Goal: Task Accomplishment & Management: Complete application form

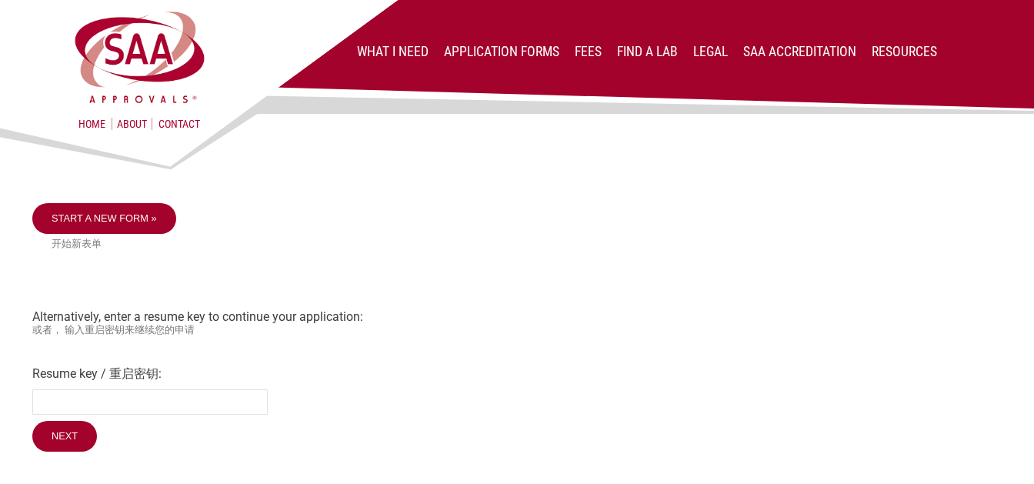
drag, startPoint x: 108, startPoint y: 341, endPoint x: 380, endPoint y: 347, distance: 271.7
click at [380, 347] on div "Start a new form » 开始新表单 Alternatively, enter a resume key to continue your app…" at bounding box center [517, 329] width 970 height 252
click at [122, 232] on link "Start a new form »" at bounding box center [104, 218] width 144 height 31
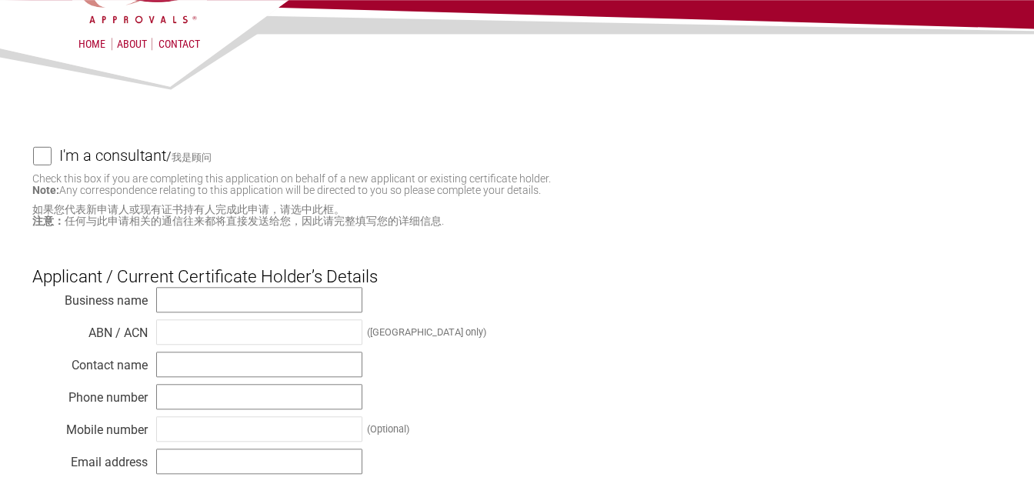
scroll to position [81, 0]
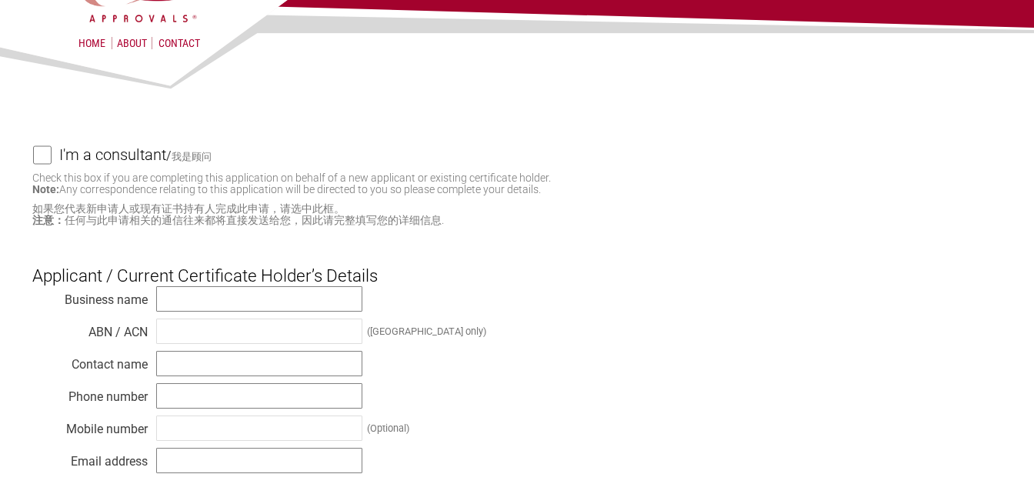
drag, startPoint x: 259, startPoint y: 179, endPoint x: 562, endPoint y: 186, distance: 304.0
click at [562, 186] on p "Check this box if you are completing this application on behalf of a new applic…" at bounding box center [517, 199] width 970 height 54
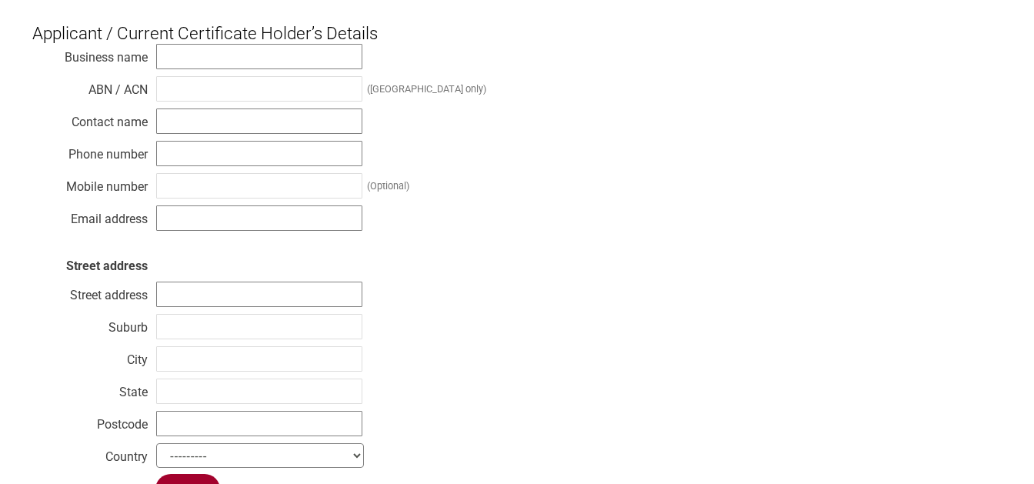
scroll to position [646, 0]
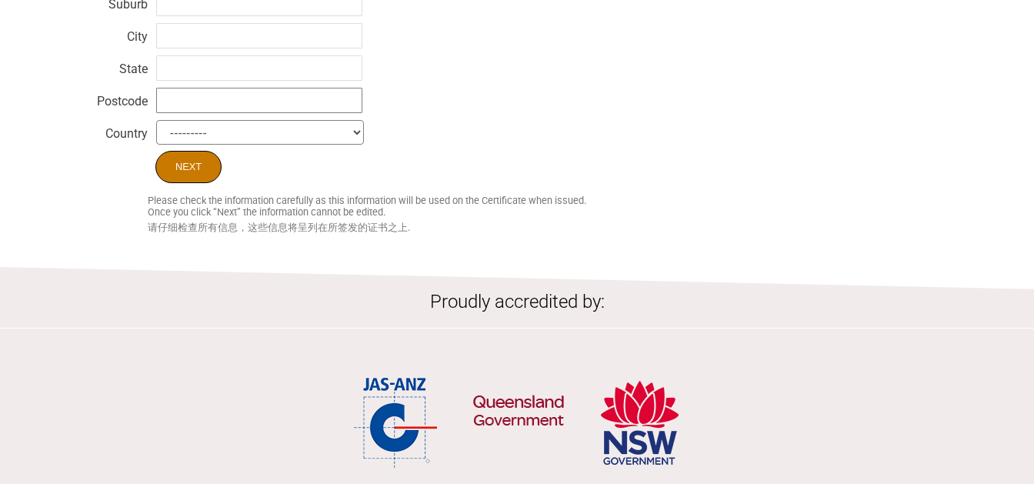
click at [184, 178] on input "Next" at bounding box center [188, 167] width 66 height 32
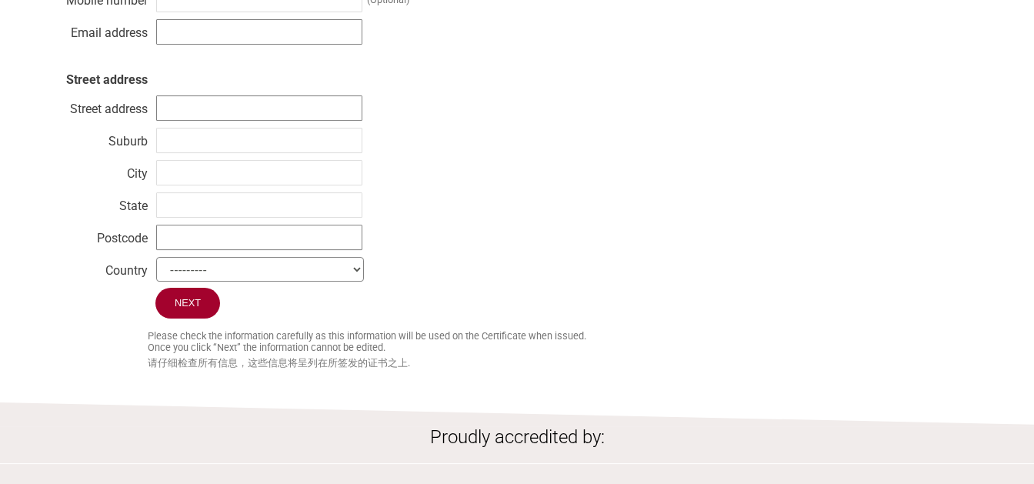
scroll to position [543, 0]
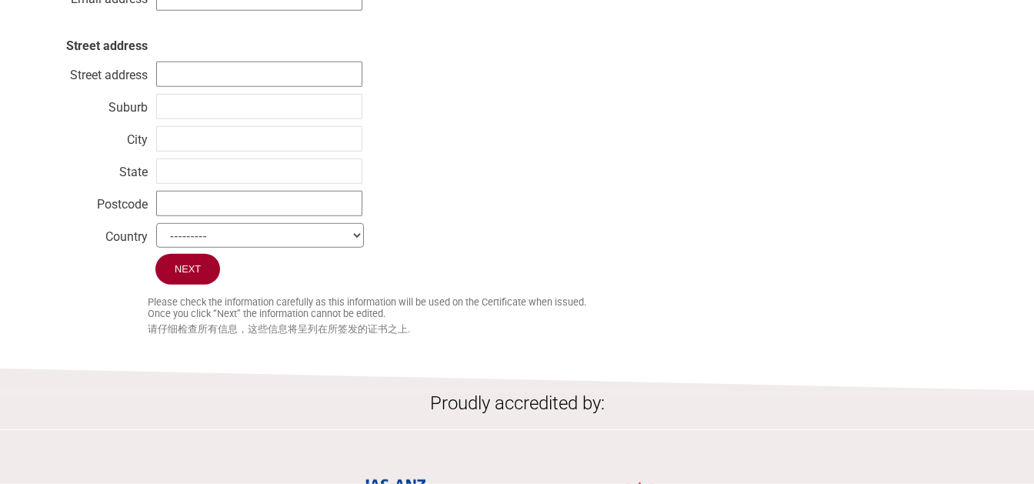
type input "aaaa"
click at [213, 283] on div "Next" at bounding box center [517, 271] width 970 height 35
click at [193, 278] on input "Next" at bounding box center [188, 270] width 66 height 32
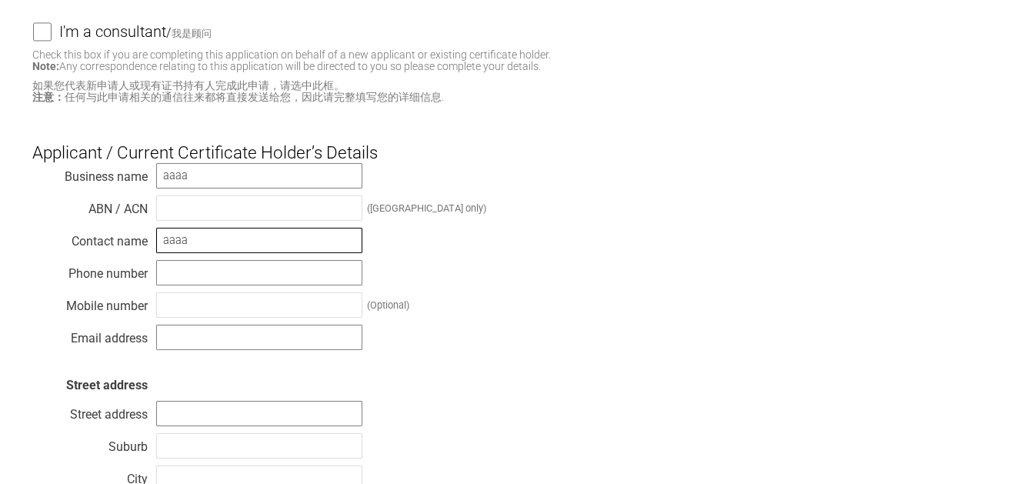
type input "aaaa"
click at [245, 275] on input "text" at bounding box center [259, 272] width 206 height 25
type input "aaa"
click at [204, 333] on input "text" at bounding box center [259, 337] width 206 height 25
type input "aaaa"
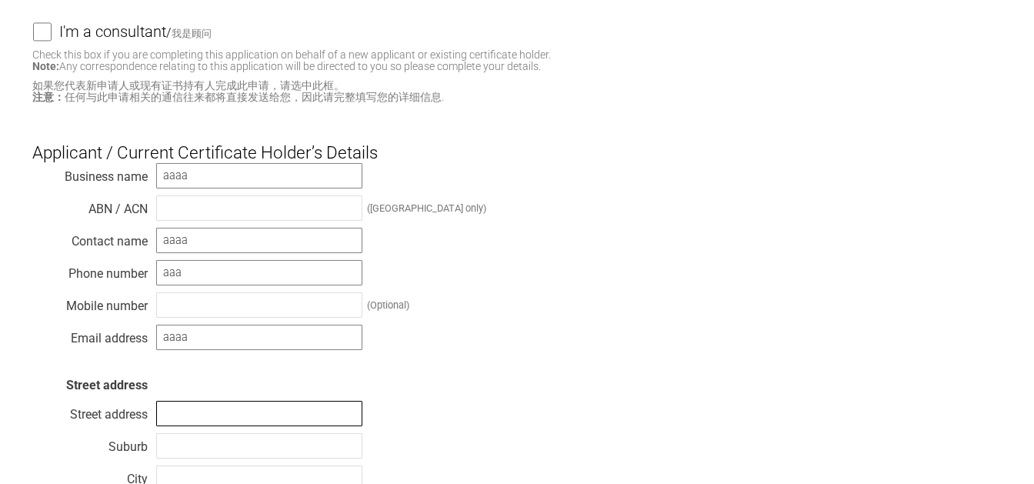
click at [232, 414] on input "text" at bounding box center [259, 413] width 206 height 25
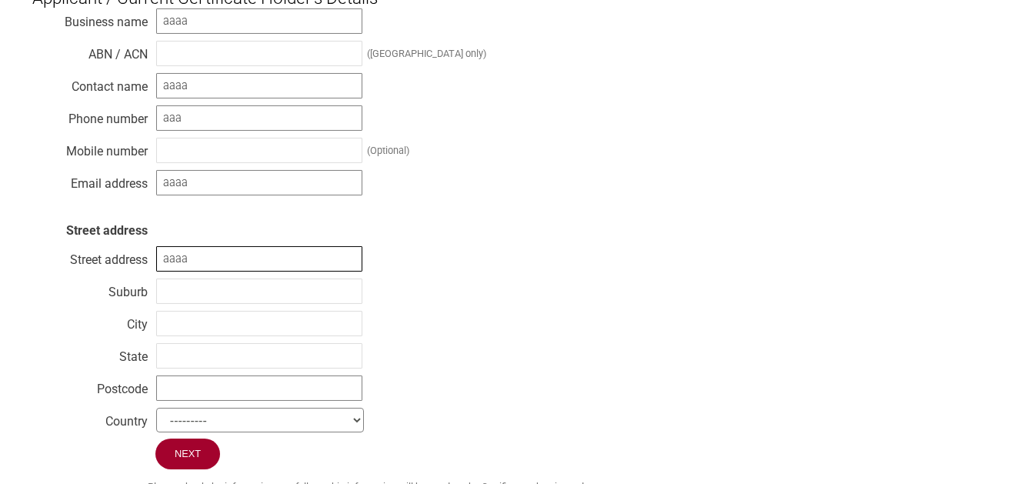
scroll to position [365, 0]
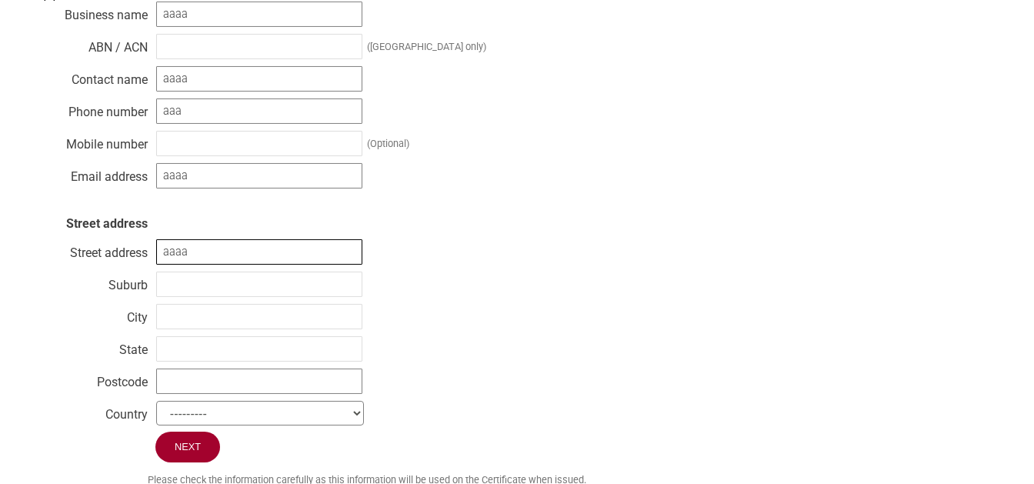
type input "aaaa"
click at [242, 182] on input "aaaa" at bounding box center [259, 175] width 206 height 25
type input "aaaa@google.com"
click at [219, 375] on input "text" at bounding box center [259, 381] width 206 height 25
type input "x"
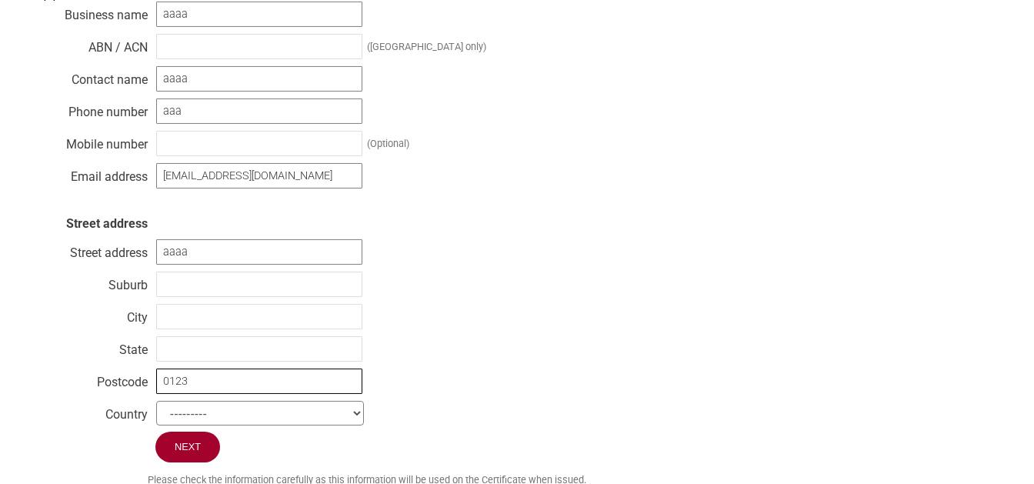
type input "0123"
select select "Cocos (Keeling) Islands"
click option "Cocos (Keeling) Islands" at bounding box center [0, 0] width 0 height 0
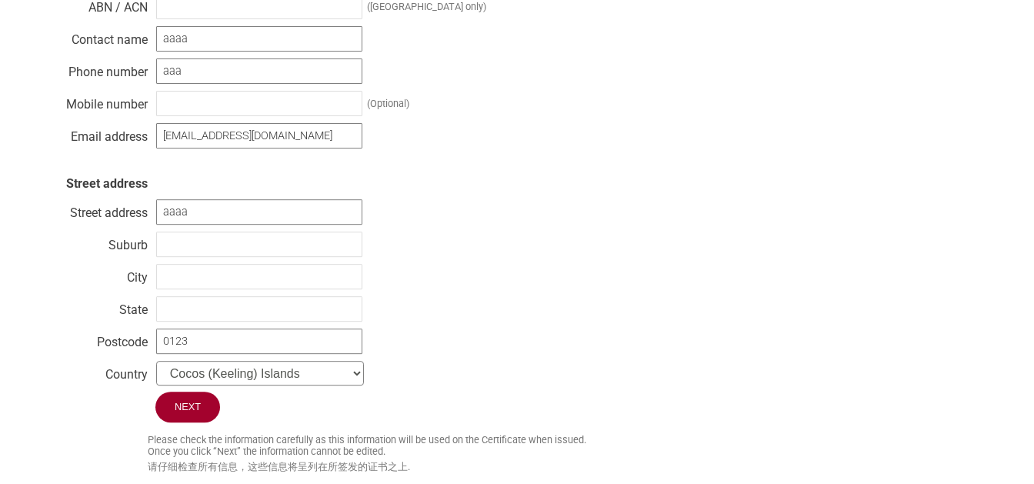
scroll to position [446, 0]
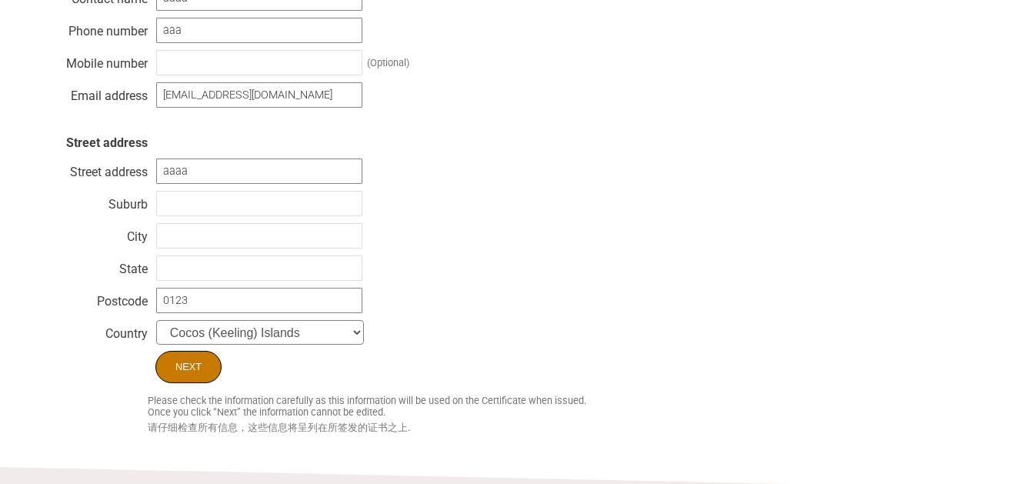
click at [192, 369] on input "Next" at bounding box center [188, 367] width 66 height 32
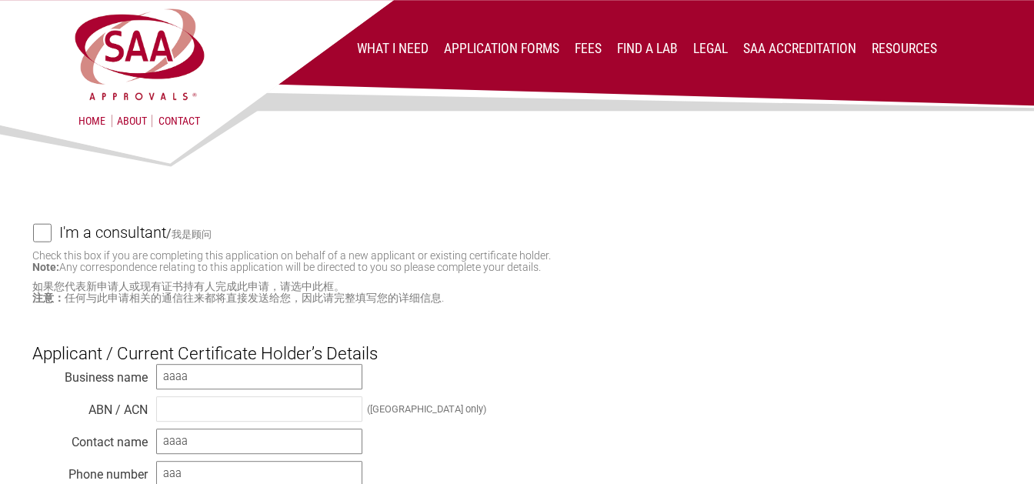
scroll to position [0, 0]
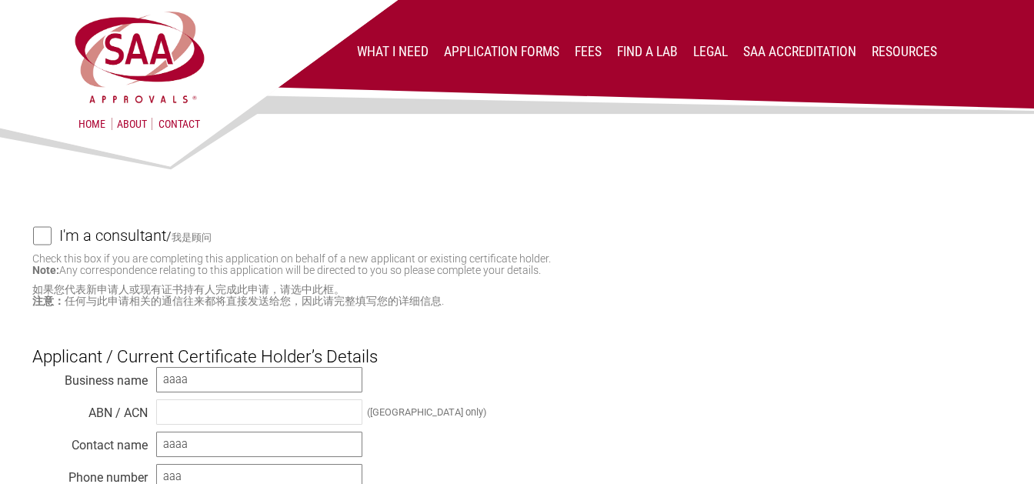
click at [46, 238] on input "I'm a consultant / 我是顾问" at bounding box center [42, 235] width 18 height 19
checkbox input "true"
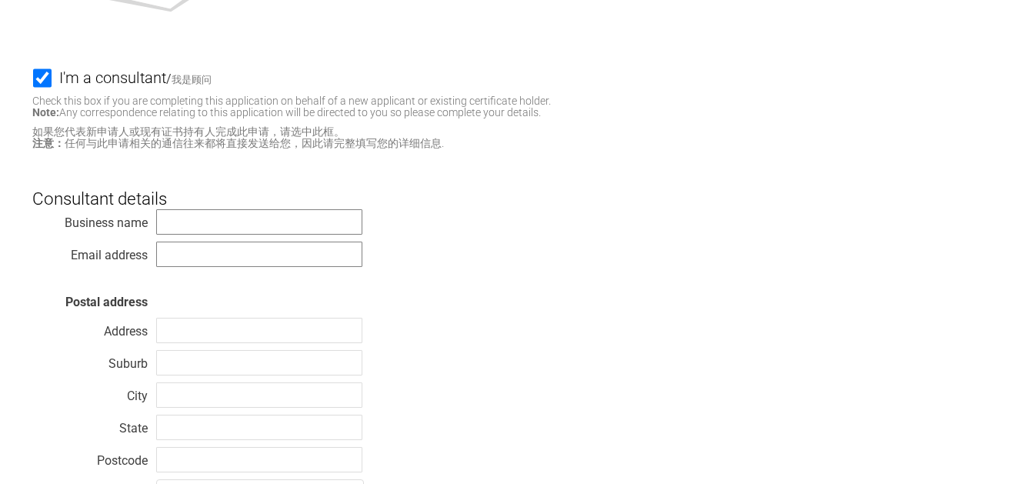
scroll to position [162, 0]
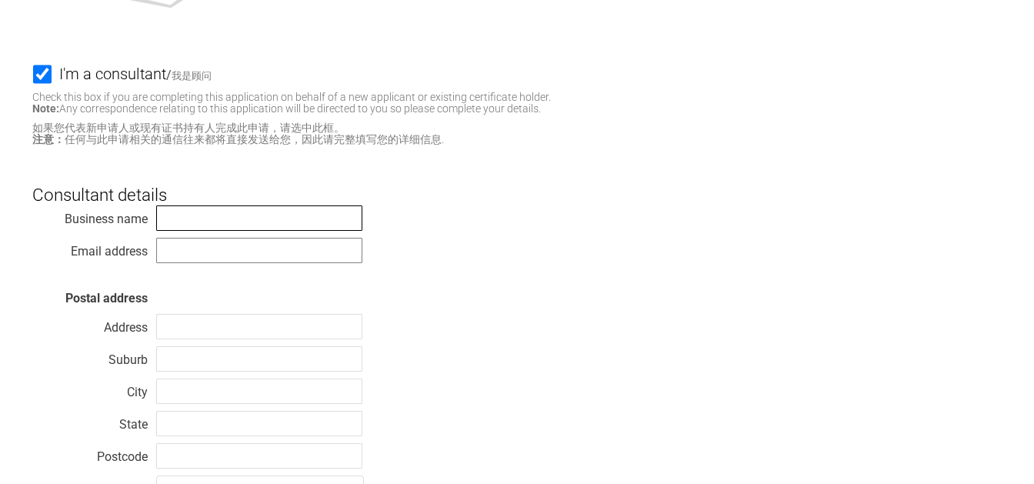
click at [178, 218] on input "text" at bounding box center [259, 217] width 206 height 25
click at [236, 214] on input "Nemko S.p.A:" at bounding box center [259, 217] width 206 height 25
type input "Nemko S.p.A."
type input "marta.rescalli@nemko.com"
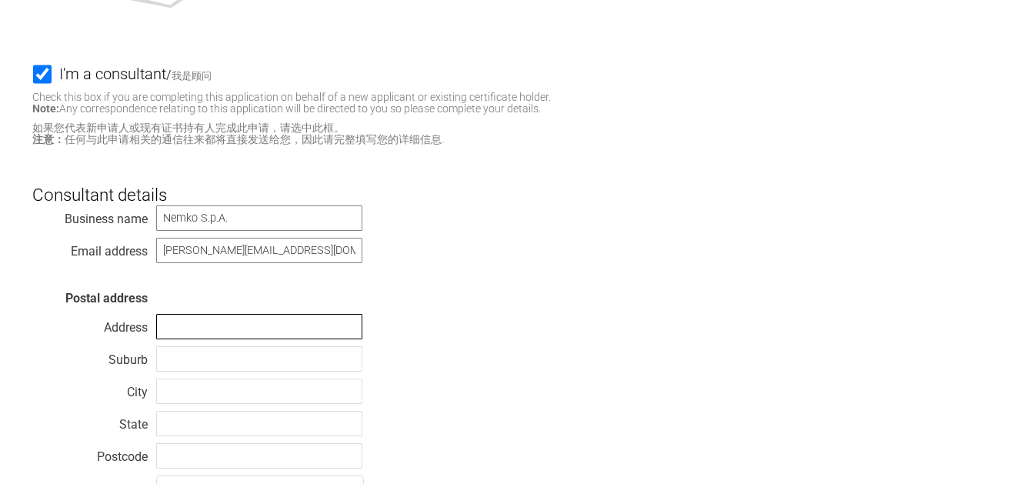
click at [218, 329] on input "text" at bounding box center [259, 326] width 206 height 25
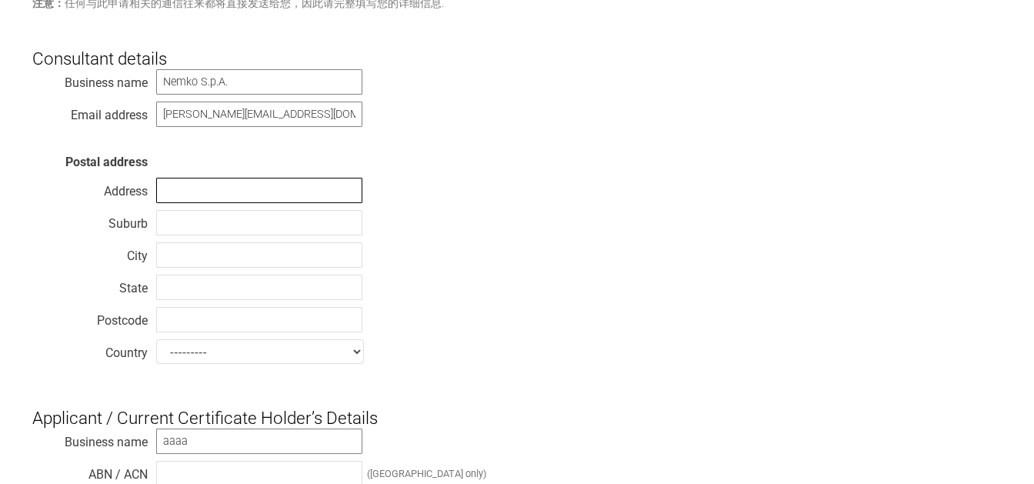
scroll to position [323, 0]
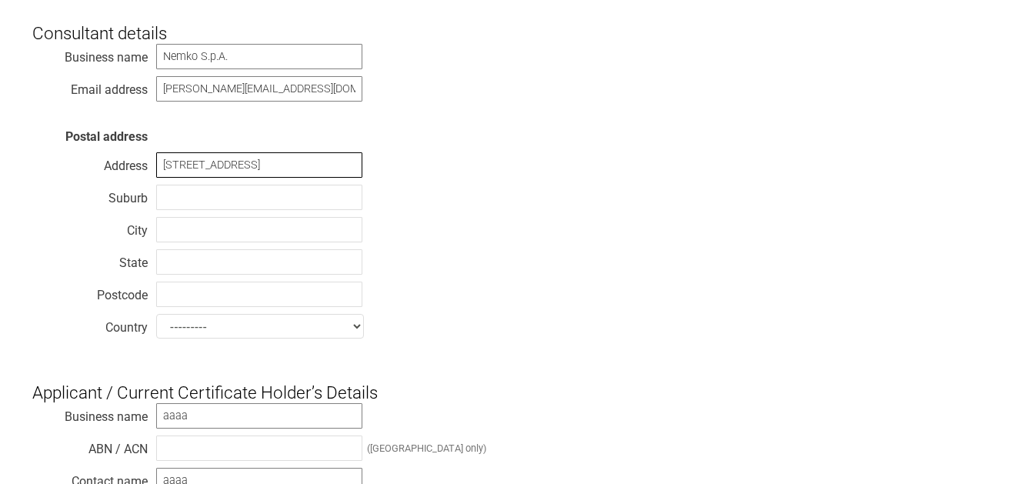
type input "Via del Carroccio 4"
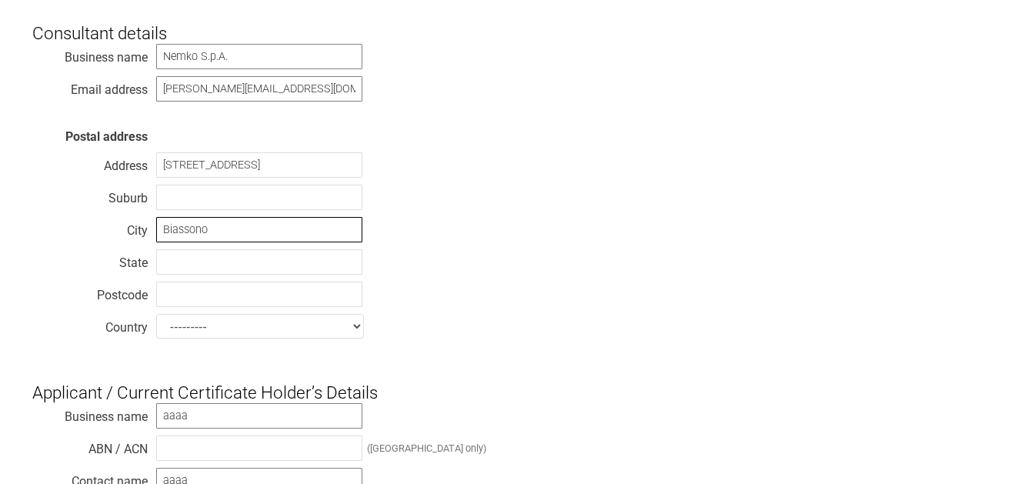
type input "Biassono"
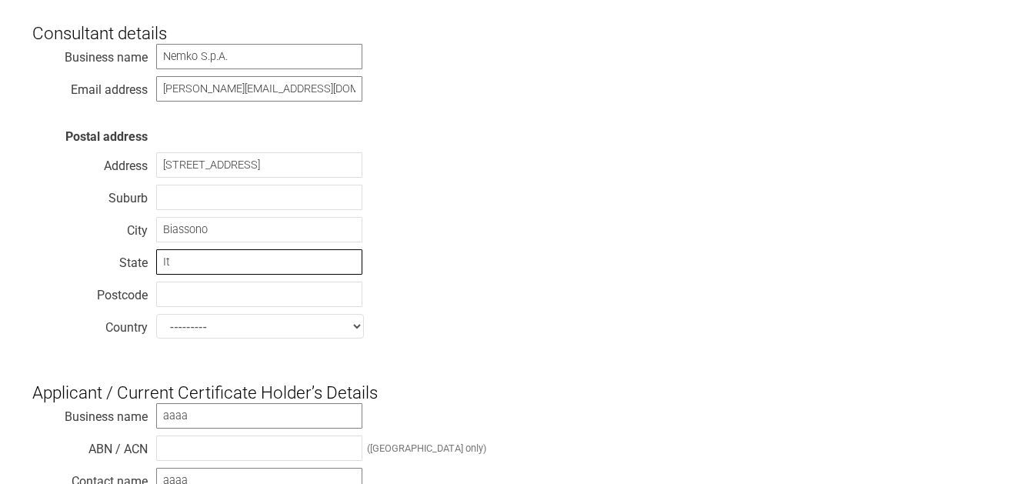
type input "I"
type input "Monza e della Brianza"
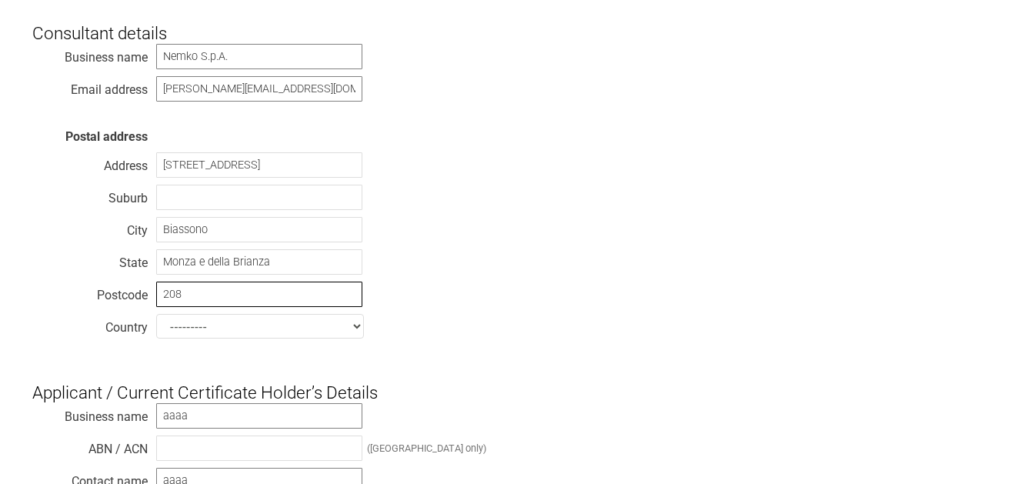
click at [218, 294] on input "208" at bounding box center [259, 294] width 206 height 25
type input "20853"
select select "Italy"
click at [506, 258] on div "Business name Nemko S.p.A. Email address marta.rescalli@nemko.com Postal addres…" at bounding box center [517, 194] width 970 height 302
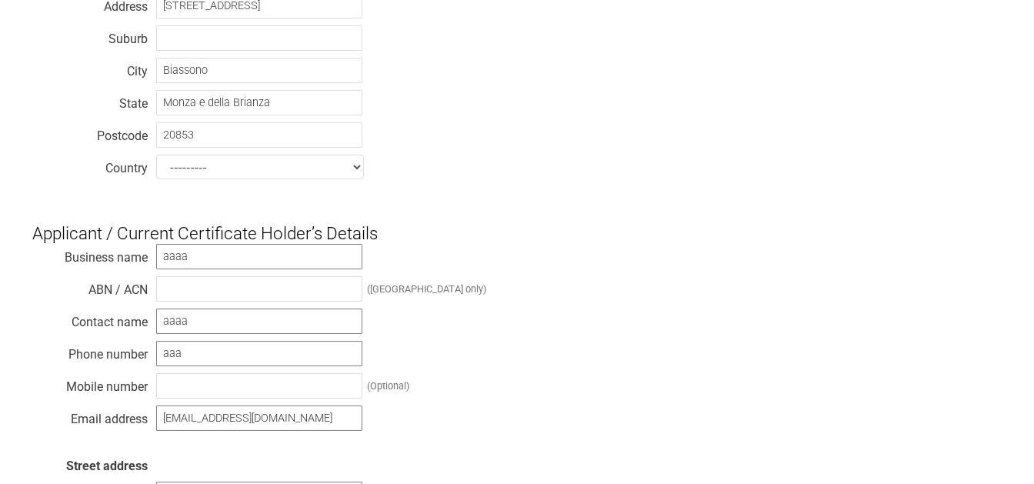
scroll to position [485, 0]
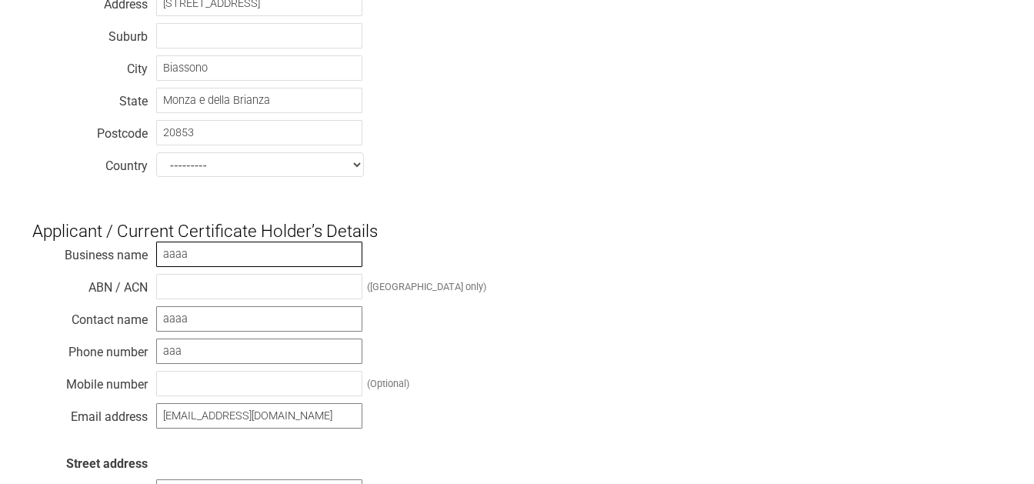
drag, startPoint x: 230, startPoint y: 253, endPoint x: -74, endPoint y: 268, distance: 304.3
click at [156, 267] on input "aaaa" at bounding box center [259, 254] width 206 height 25
type input "Simonelli Group S.p.A."
drag, startPoint x: 213, startPoint y: 325, endPoint x: 8, endPoint y: 319, distance: 204.8
click at [156, 319] on input "aaaa" at bounding box center [259, 318] width 206 height 25
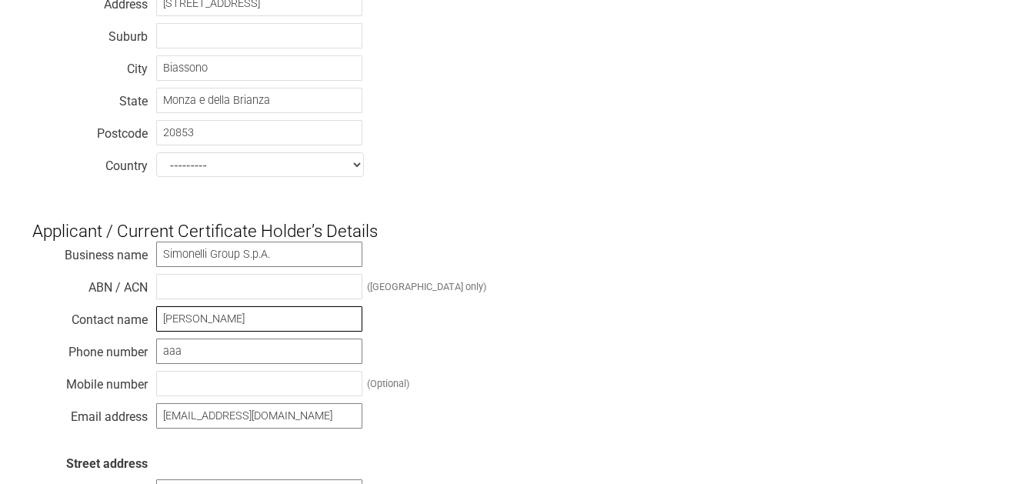
type input "Luca Cognigni"
drag, startPoint x: 220, startPoint y: 355, endPoint x: -66, endPoint y: 359, distance: 286.3
click at [156, 359] on input "aaa" at bounding box center [259, 351] width 206 height 25
type input "+39 0733 950338"
drag, startPoint x: 259, startPoint y: 420, endPoint x: 87, endPoint y: 434, distance: 172.9
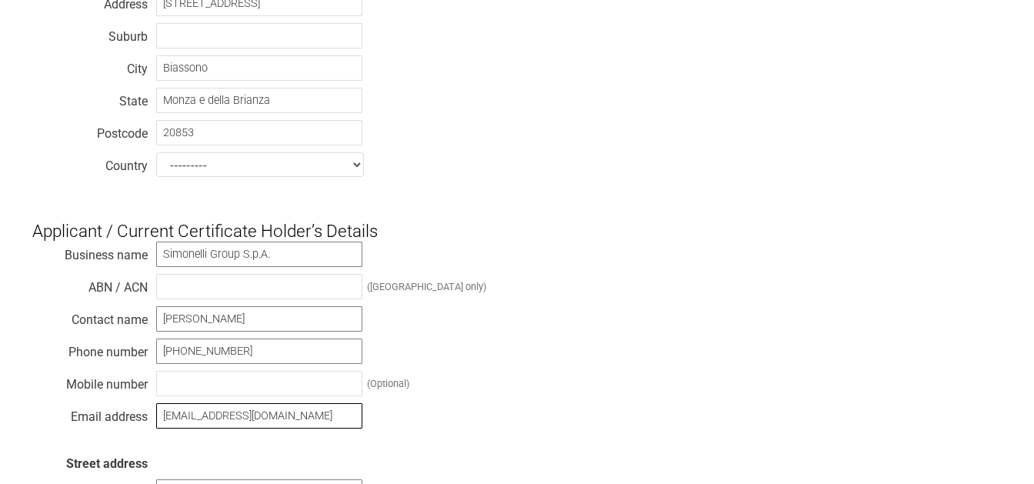
click at [156, 429] on input "aaaa@google.com" at bounding box center [259, 415] width 206 height 25
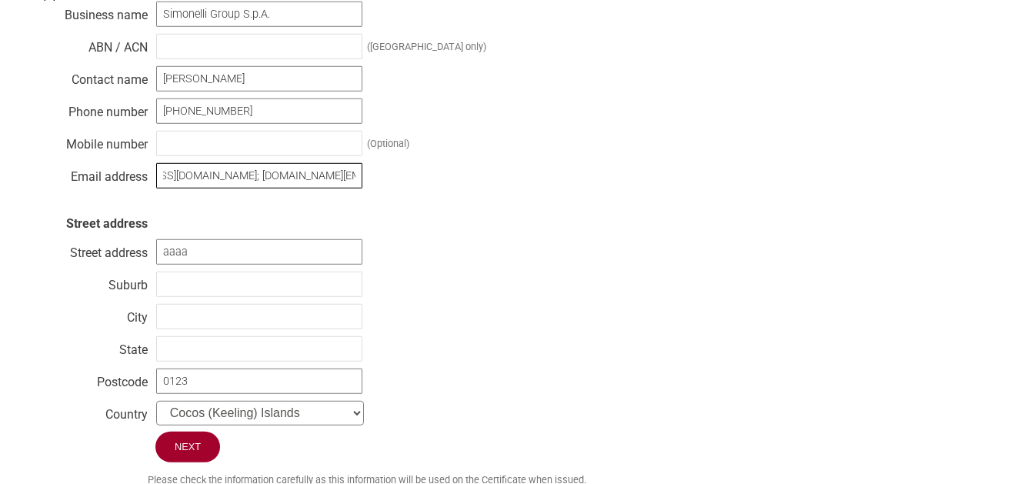
scroll to position [727, 0]
type input "info@simonelligroup.it; luca.cognigni@simonelligroup.it"
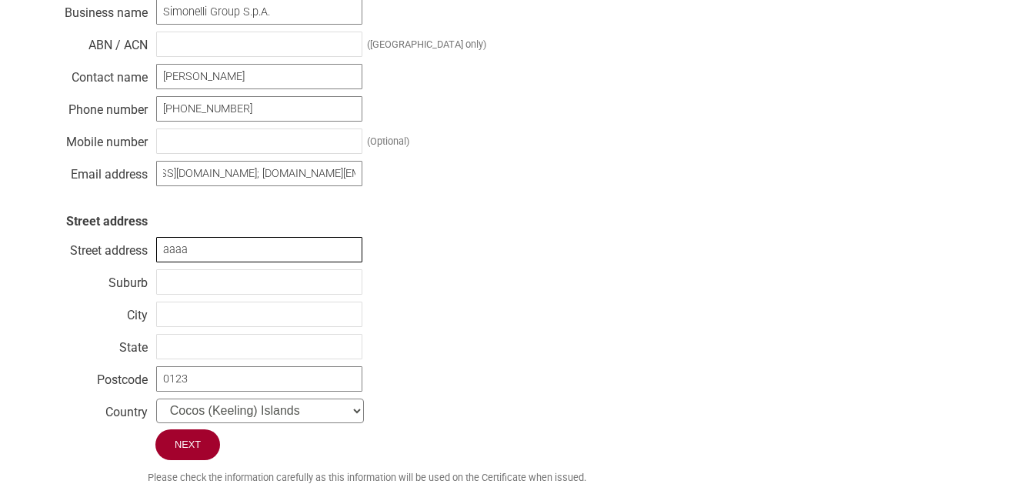
drag, startPoint x: 209, startPoint y: 256, endPoint x: 73, endPoint y: 262, distance: 135.6
click at [156, 262] on input "aaaa" at bounding box center [259, 249] width 206 height 25
type input "Via Emilio Betti 1"
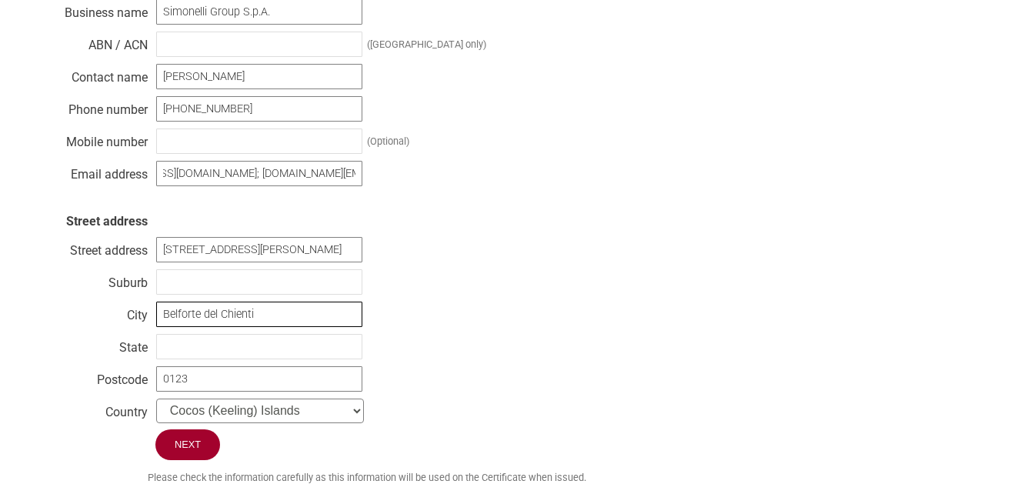
type input "Belforte del Chienti"
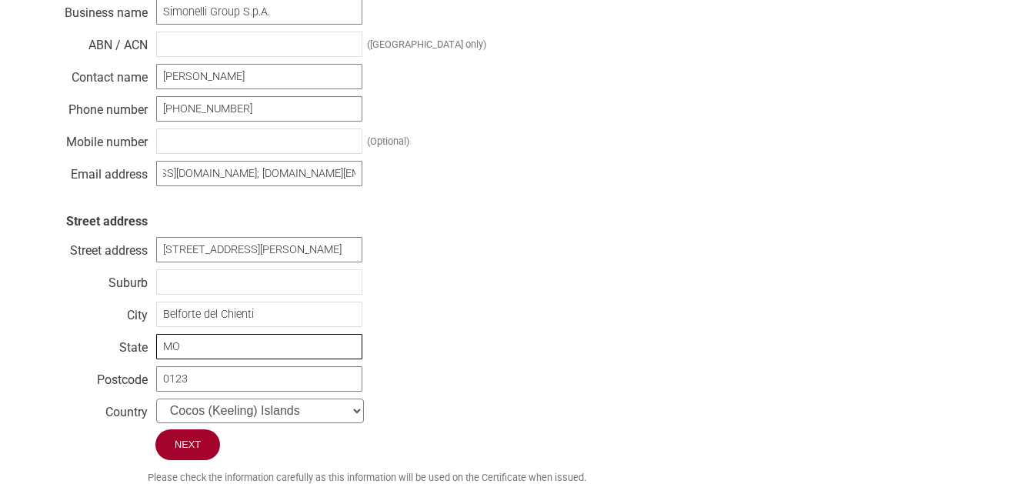
type input "M"
drag, startPoint x: 192, startPoint y: 364, endPoint x: -135, endPoint y: 370, distance: 327.1
click at [156, 359] on input "Macerata (MC)" at bounding box center [259, 346] width 206 height 25
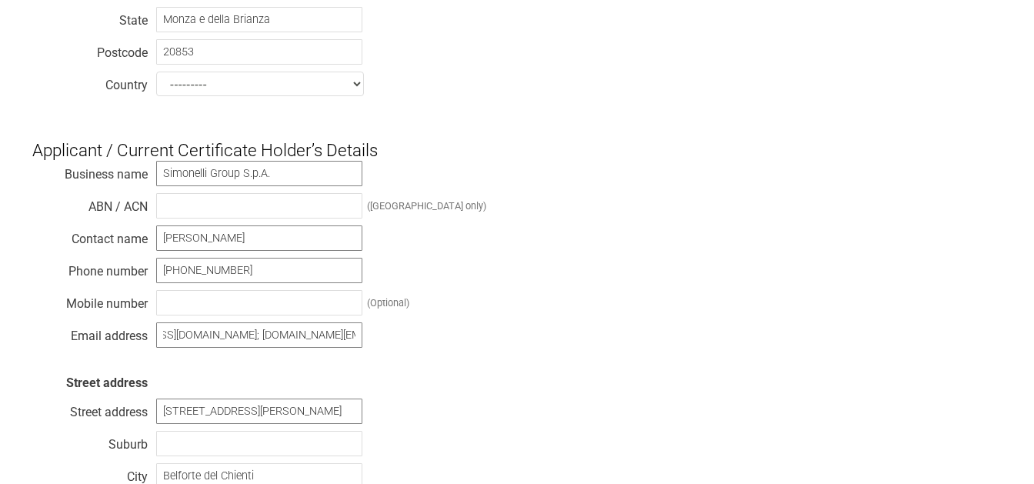
scroll to position [404, 0]
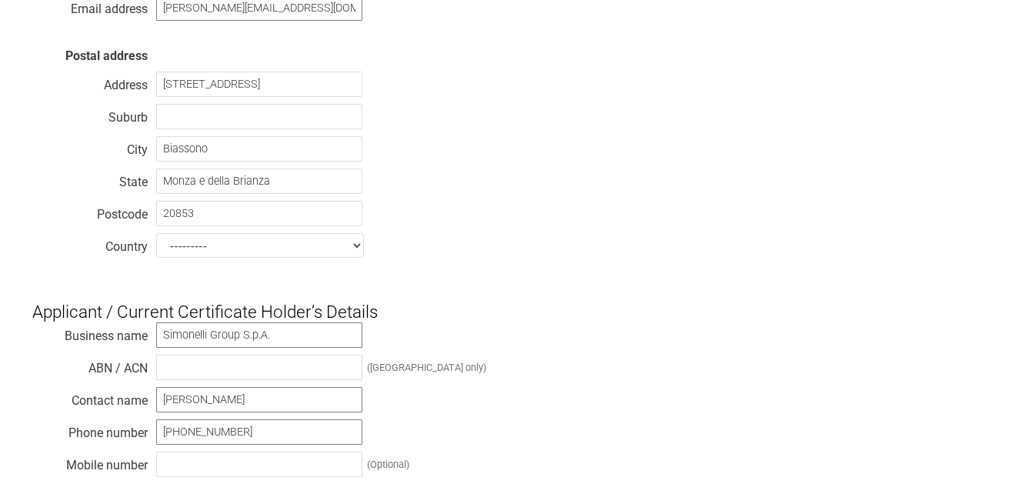
type input "(MC)"
drag, startPoint x: 290, startPoint y: 189, endPoint x: -144, endPoint y: 211, distance: 434.5
click at [156, 194] on input "Monza e della Brianza" at bounding box center [259, 181] width 206 height 25
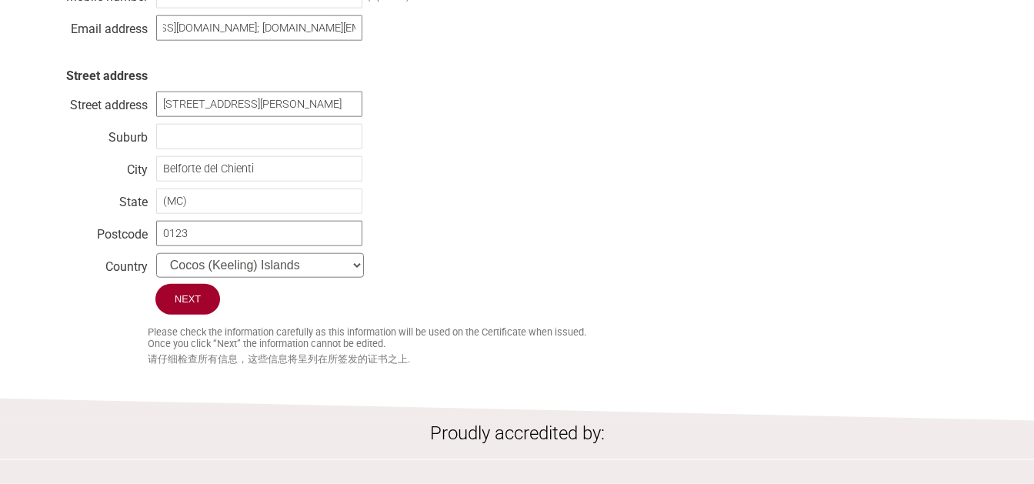
scroll to position [889, 0]
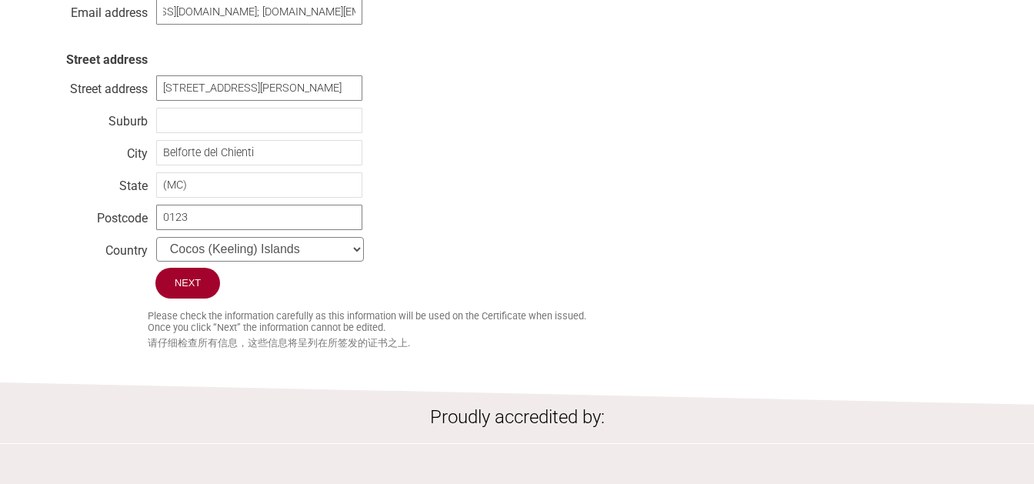
type input "(MB)"
drag, startPoint x: 95, startPoint y: 229, endPoint x: -33, endPoint y: 236, distance: 127.9
click at [156, 230] on input "0123" at bounding box center [259, 217] width 206 height 25
click at [278, 222] on input "0123" at bounding box center [259, 217] width 206 height 25
drag, startPoint x: 189, startPoint y: 220, endPoint x: 62, endPoint y: 210, distance: 127.4
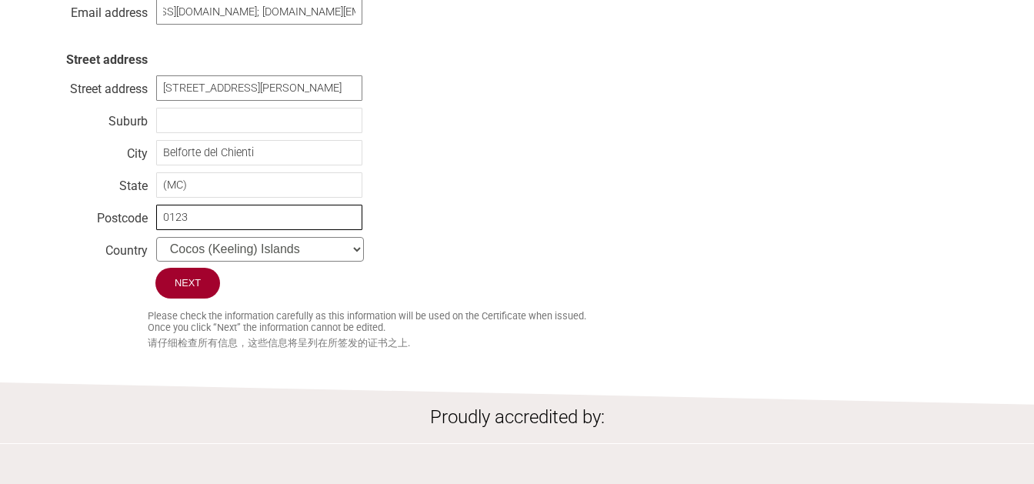
click at [156, 212] on input "0123" at bounding box center [259, 217] width 206 height 25
click at [317, 228] on input "0123" at bounding box center [259, 217] width 206 height 25
type input "62020"
click at [156, 237] on select "--------- Afghanistan Albania Algeria American Samoa Andorra Angola Anguilla An…" at bounding box center [260, 249] width 208 height 25
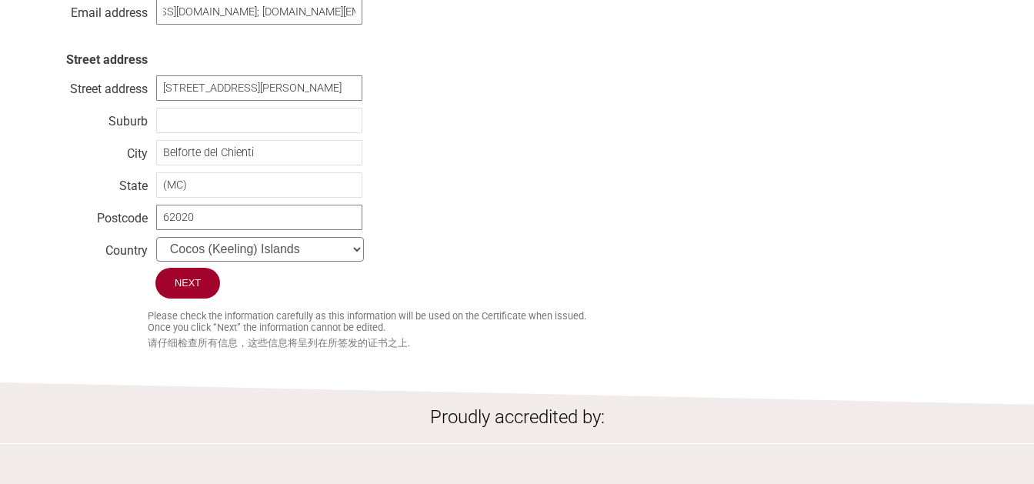
select select "Italy"
click option "Italy" at bounding box center [0, 0] width 0 height 0
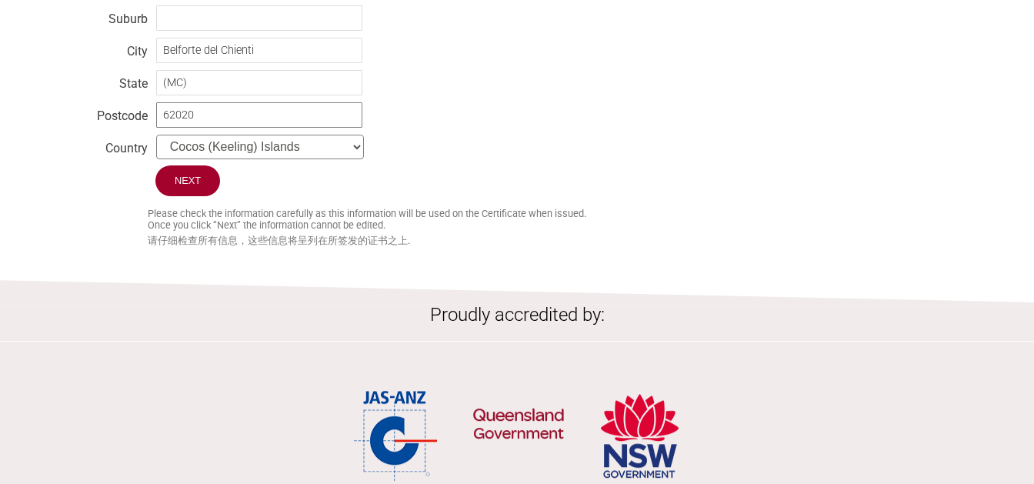
scroll to position [1050, 0]
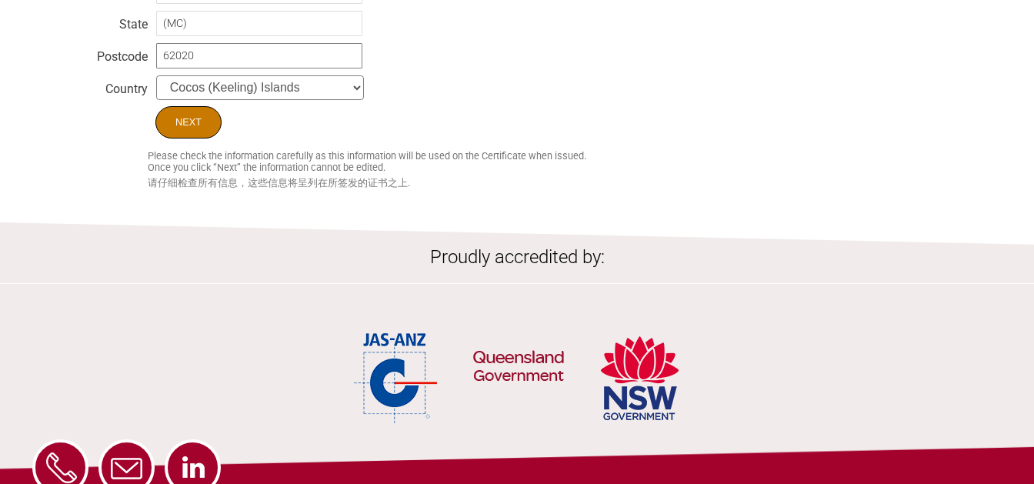
click at [200, 127] on input "Next" at bounding box center [188, 122] width 66 height 32
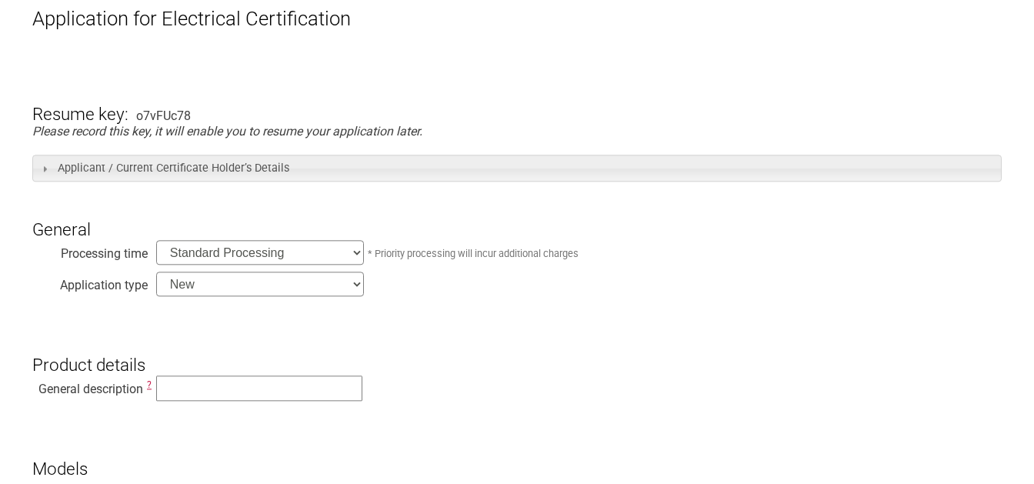
scroll to position [242, 0]
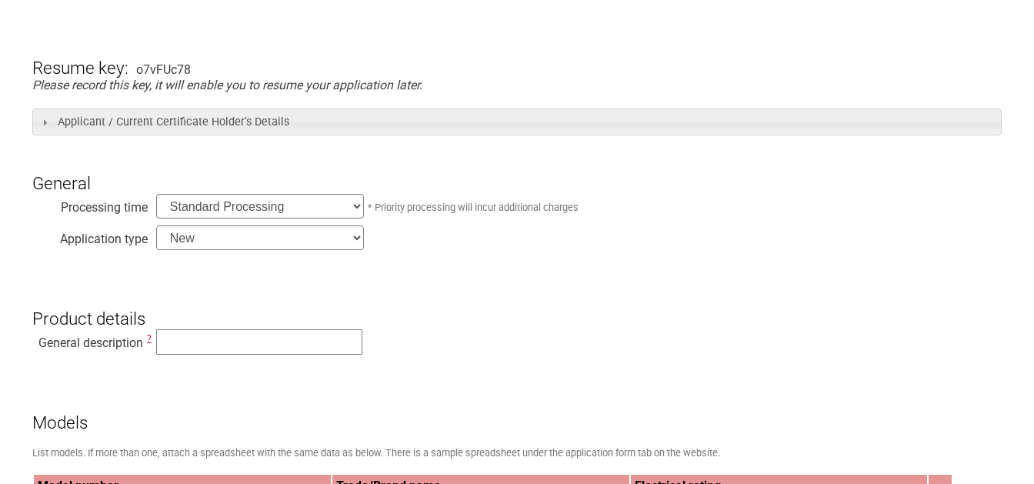
click at [156, 194] on select "Standard Processing Priority Processing (24 hours)" at bounding box center [260, 206] width 208 height 25
click at [282, 216] on select "Standard Processing Priority Processing (24 hours)" at bounding box center [260, 206] width 208 height 25
click at [156, 225] on select "New Modification Renewal Co-licence" at bounding box center [260, 237] width 208 height 25
click at [306, 242] on select "New Modification Renewal Co-licence" at bounding box center [260, 237] width 208 height 25
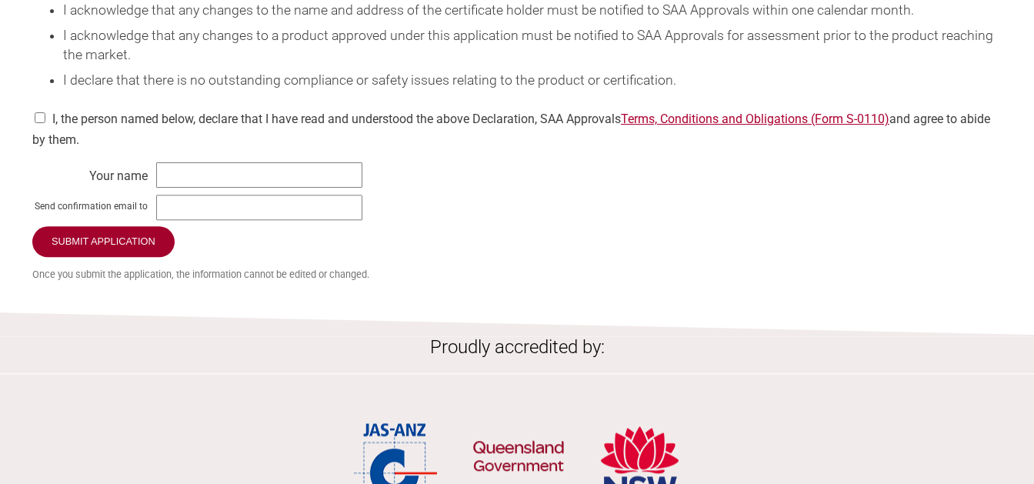
scroll to position [2262, 0]
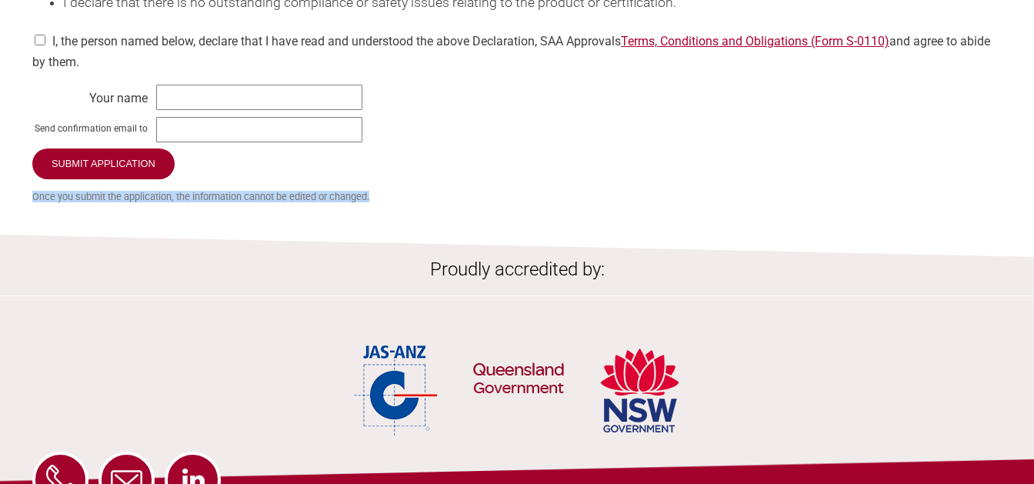
drag, startPoint x: 383, startPoint y: 225, endPoint x: 28, endPoint y: 234, distance: 355.6
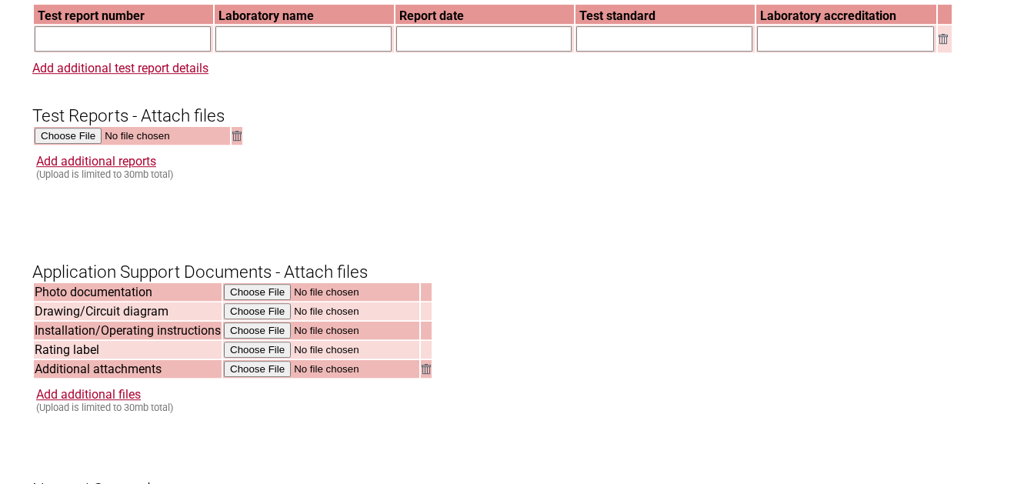
scroll to position [1363, 0]
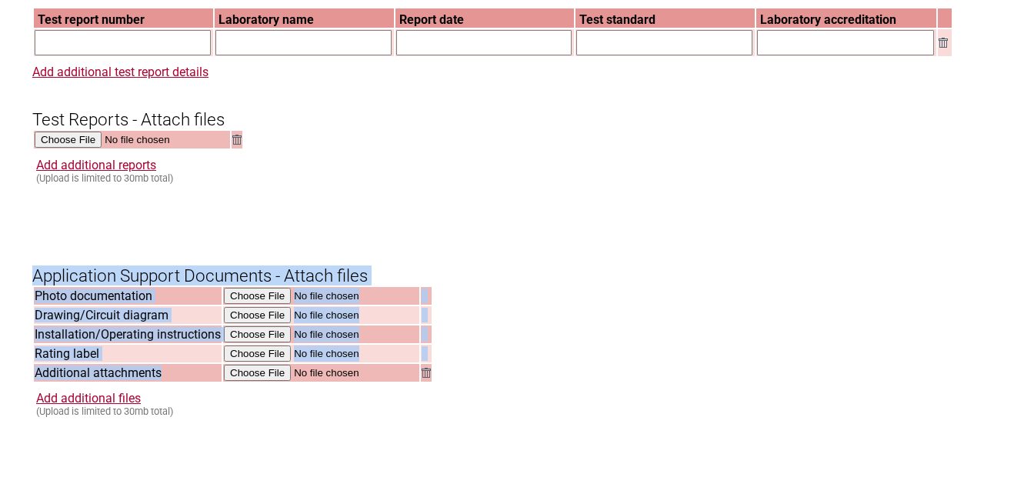
drag, startPoint x: 151, startPoint y: 392, endPoint x: 15, endPoint y: 286, distance: 171.6
click at [258, 252] on form "Resume key: o7vFUc78 Please record this key, it will enable you to resume your …" at bounding box center [517, 0] width 970 height 2201
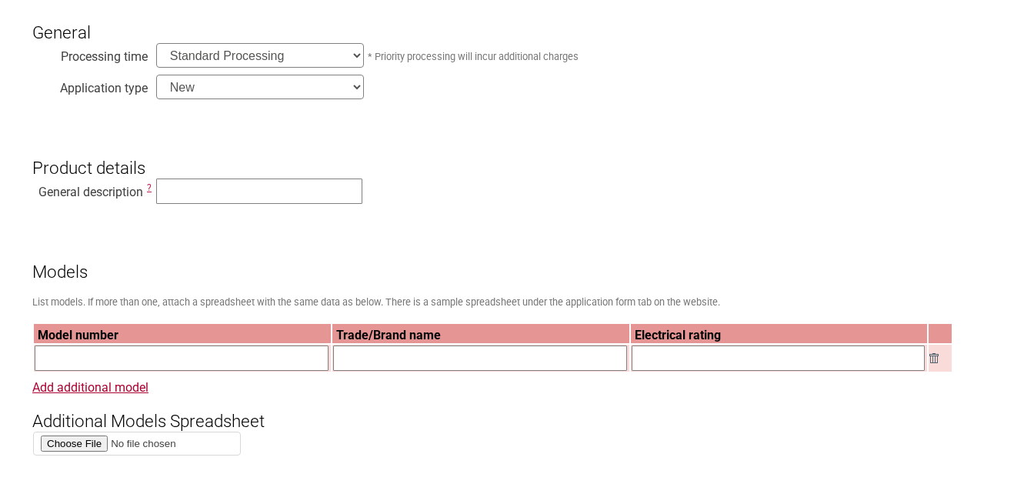
scroll to position [0, 0]
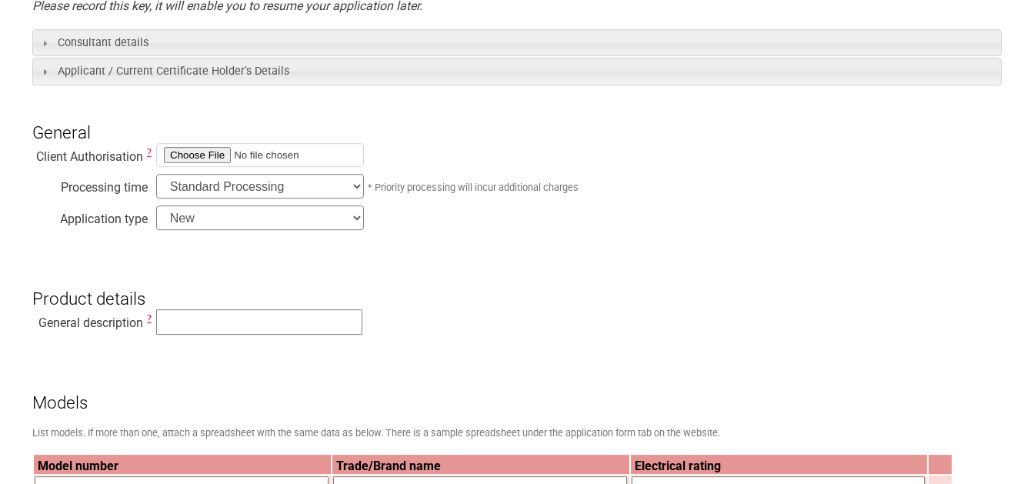
scroll to position [323, 0]
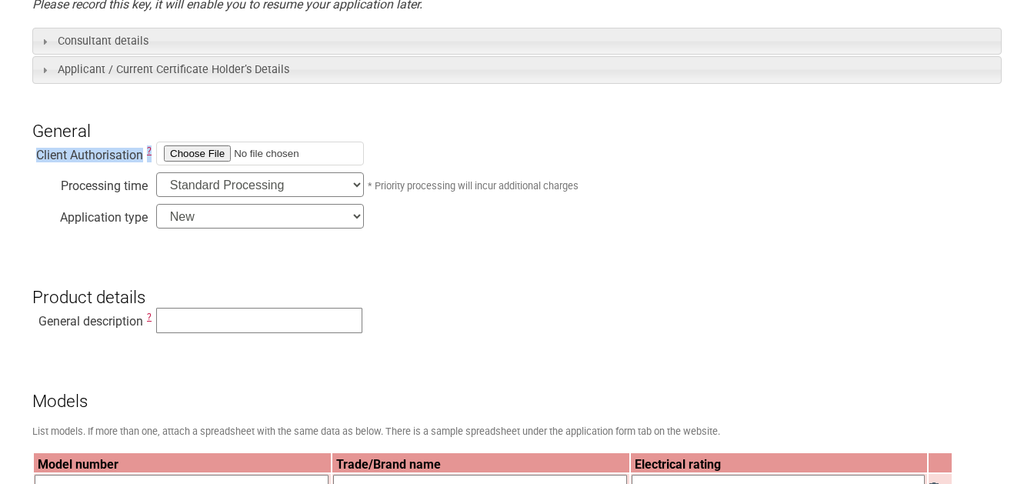
drag, startPoint x: 32, startPoint y: 159, endPoint x: 155, endPoint y: 165, distance: 123.2
click at [155, 165] on div "Client Authorisation ?" at bounding box center [517, 156] width 970 height 31
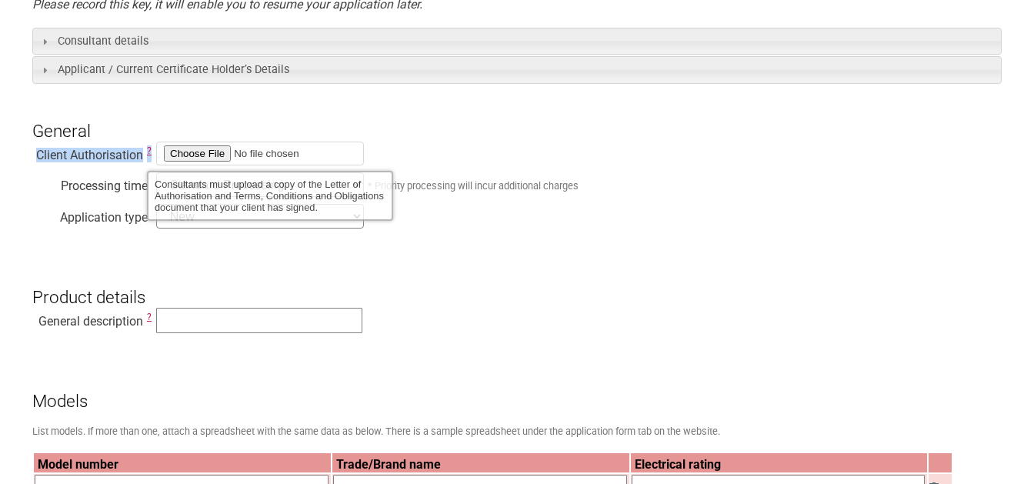
click at [150, 152] on span "?" at bounding box center [149, 150] width 5 height 11
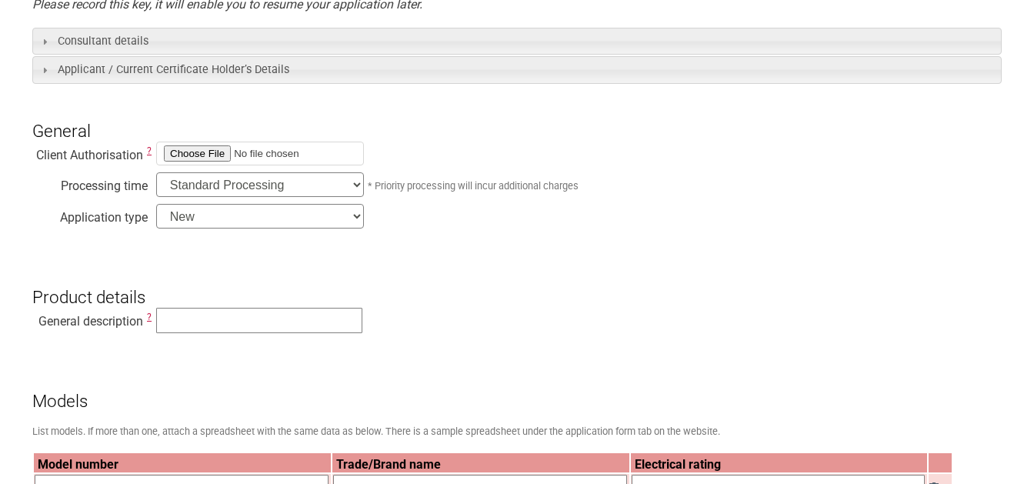
click at [118, 266] on h3 "Product details" at bounding box center [517, 284] width 970 height 46
click at [199, 322] on input "text" at bounding box center [259, 320] width 206 height 25
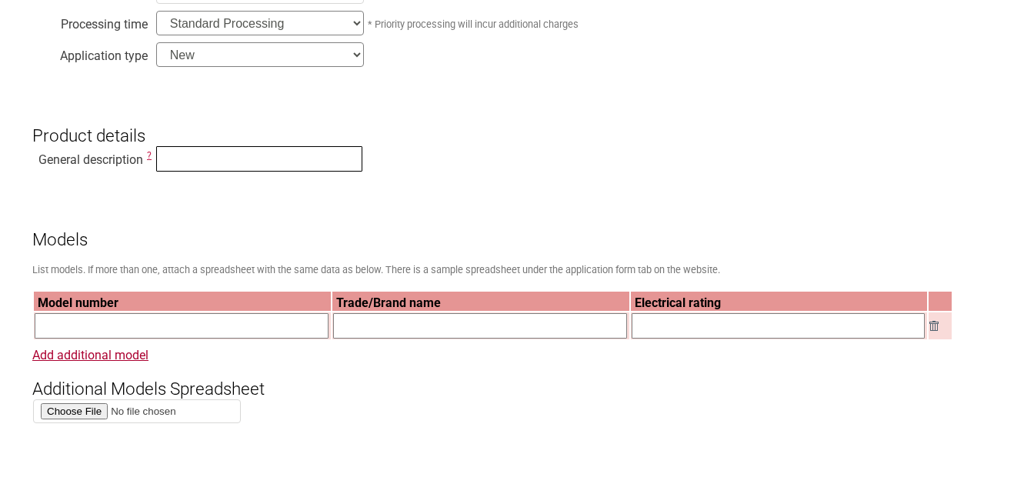
scroll to position [0, 0]
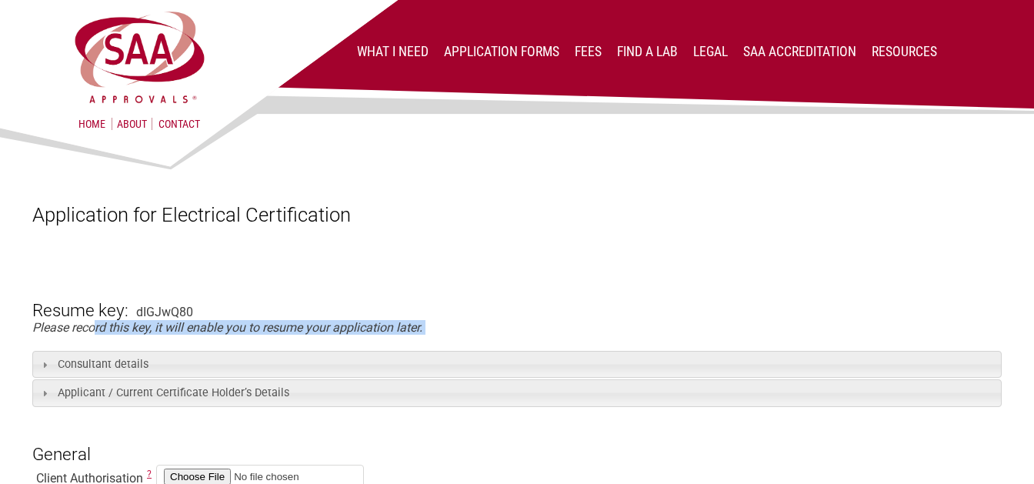
drag, startPoint x: 134, startPoint y: 337, endPoint x: 199, endPoint y: 339, distance: 64.7
click at [232, 332] on em "Please record this key, it will enable you to resume your application later." at bounding box center [227, 327] width 390 height 15
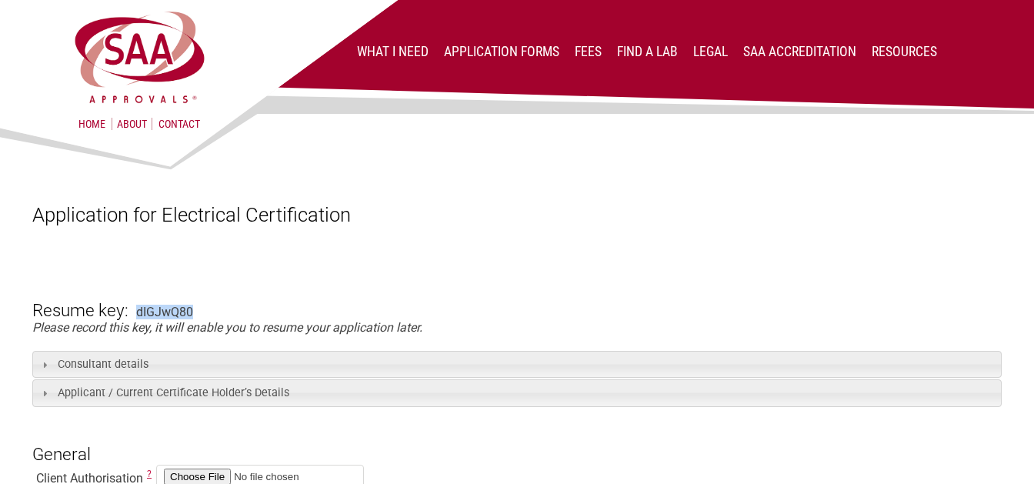
drag, startPoint x: 137, startPoint y: 310, endPoint x: 196, endPoint y: 314, distance: 59.4
